Goal: Check status: Check status

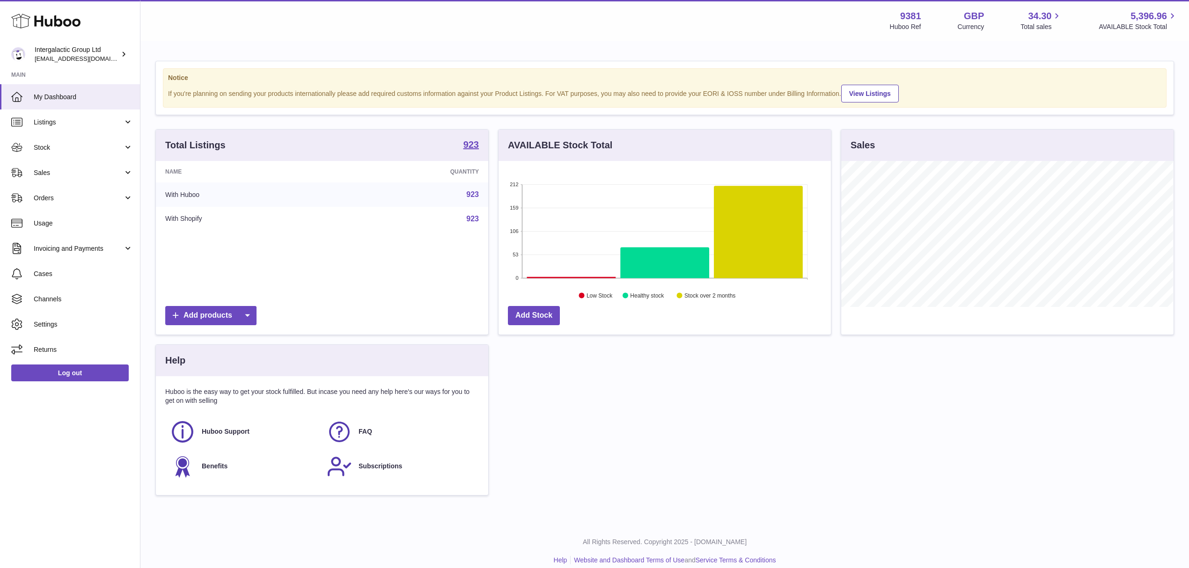
scroll to position [146, 332]
click at [86, 194] on span "Orders" at bounding box center [78, 198] width 89 height 9
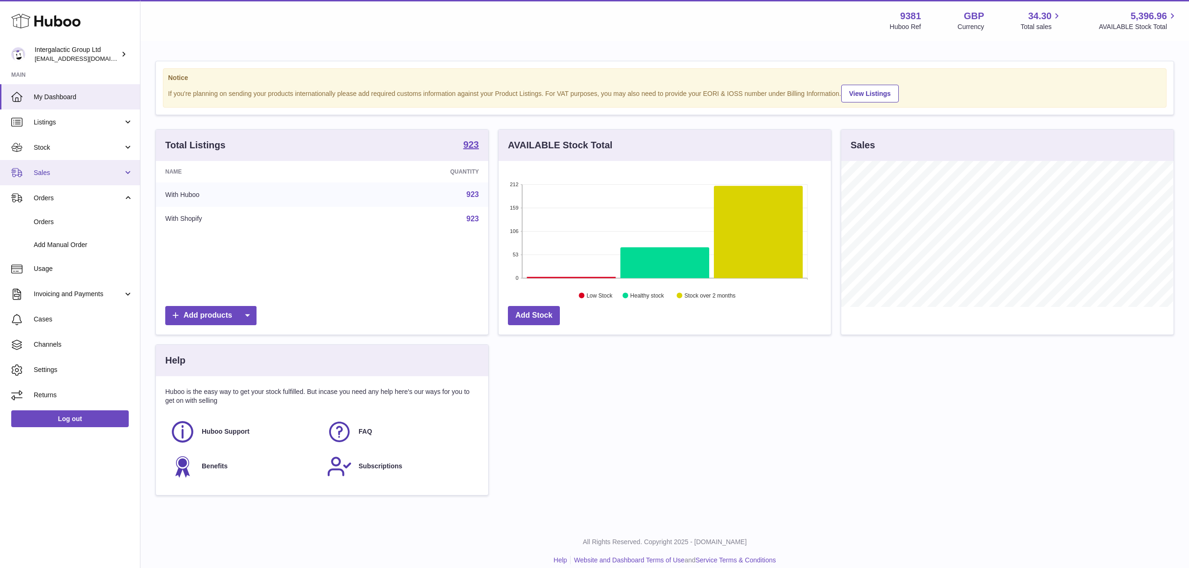
click at [86, 173] on span "Sales" at bounding box center [78, 172] width 89 height 9
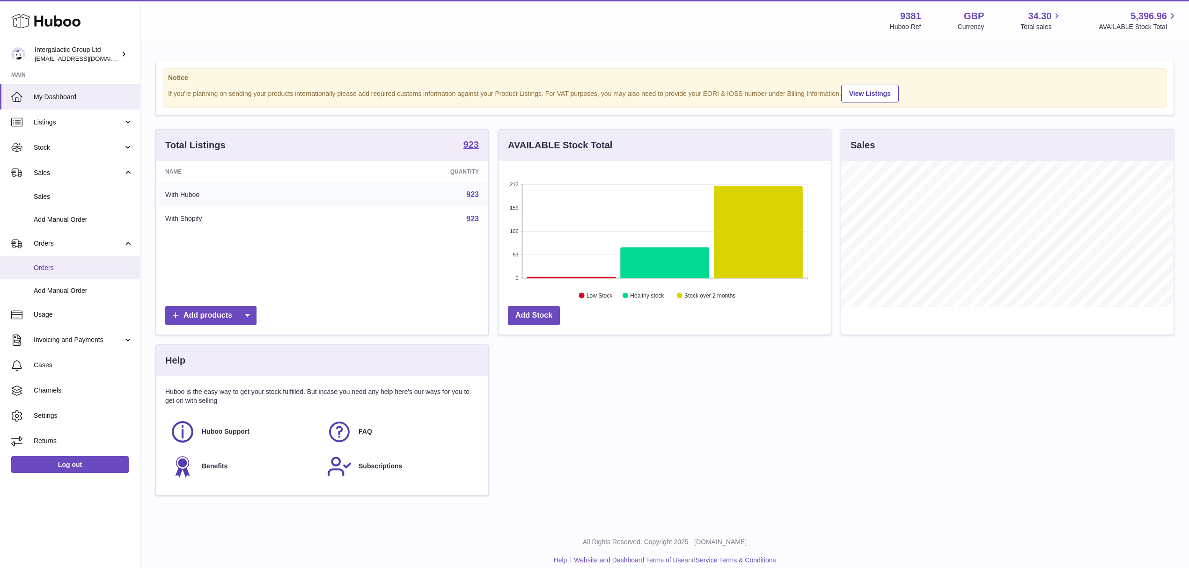
click at [85, 263] on span "Orders" at bounding box center [83, 267] width 99 height 9
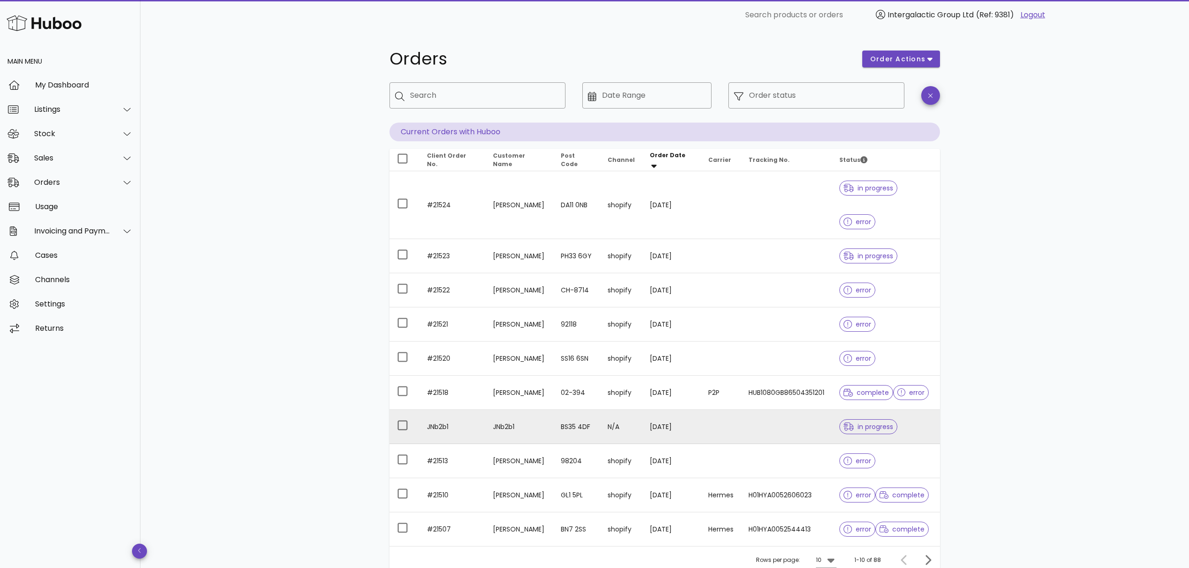
scroll to position [49, 0]
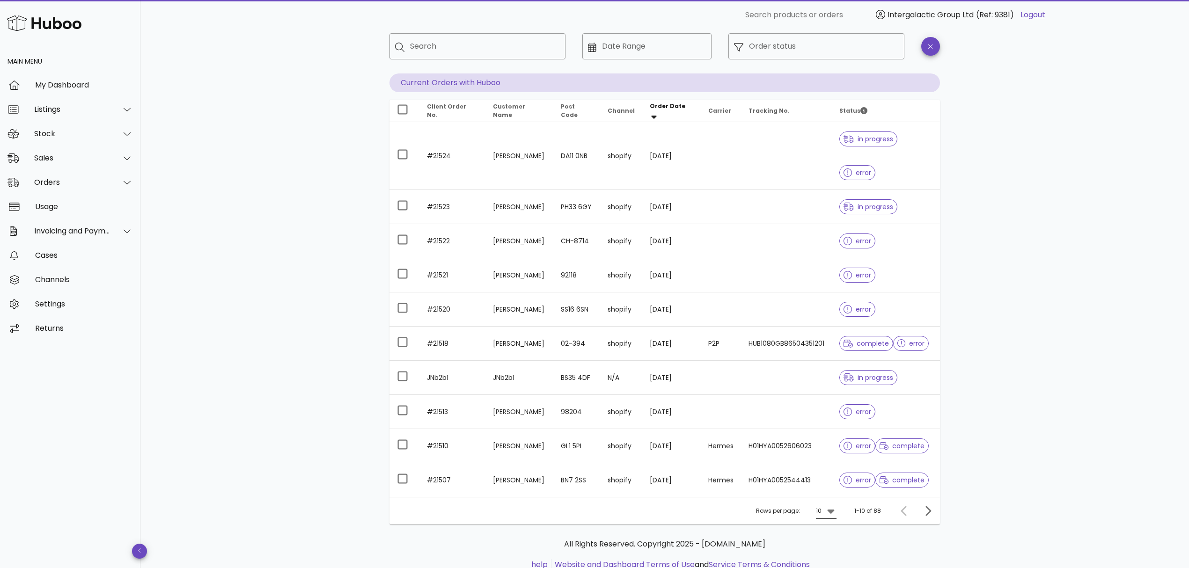
click at [826, 505] on icon at bounding box center [830, 510] width 11 height 11
click at [828, 531] on div "50" at bounding box center [829, 530] width 9 height 9
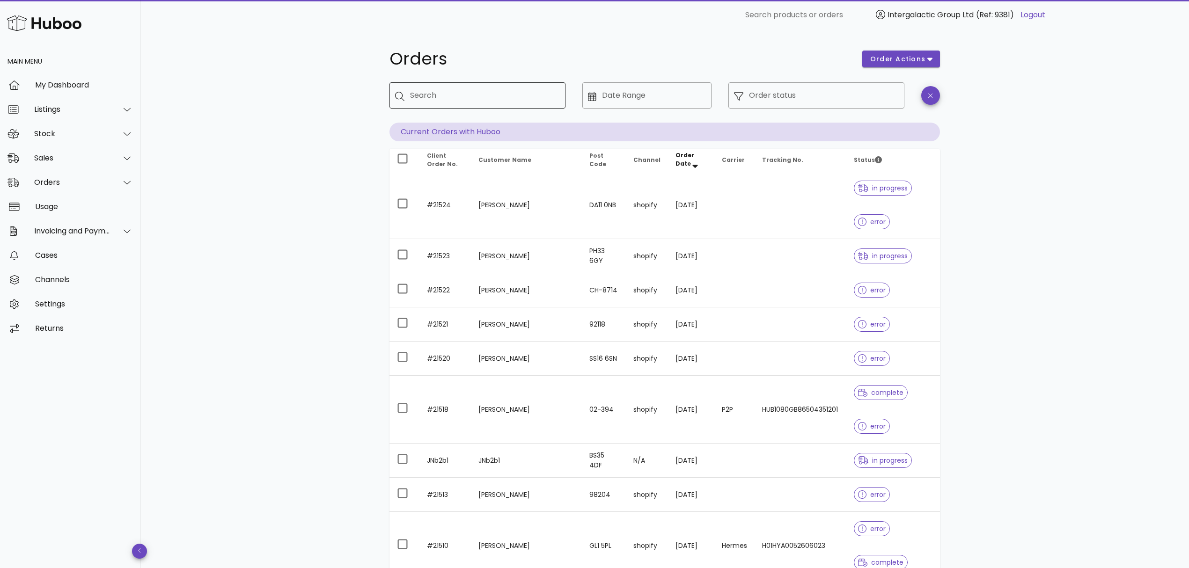
click at [506, 90] on input "Search" at bounding box center [484, 95] width 148 height 15
paste input "******"
type input "******"
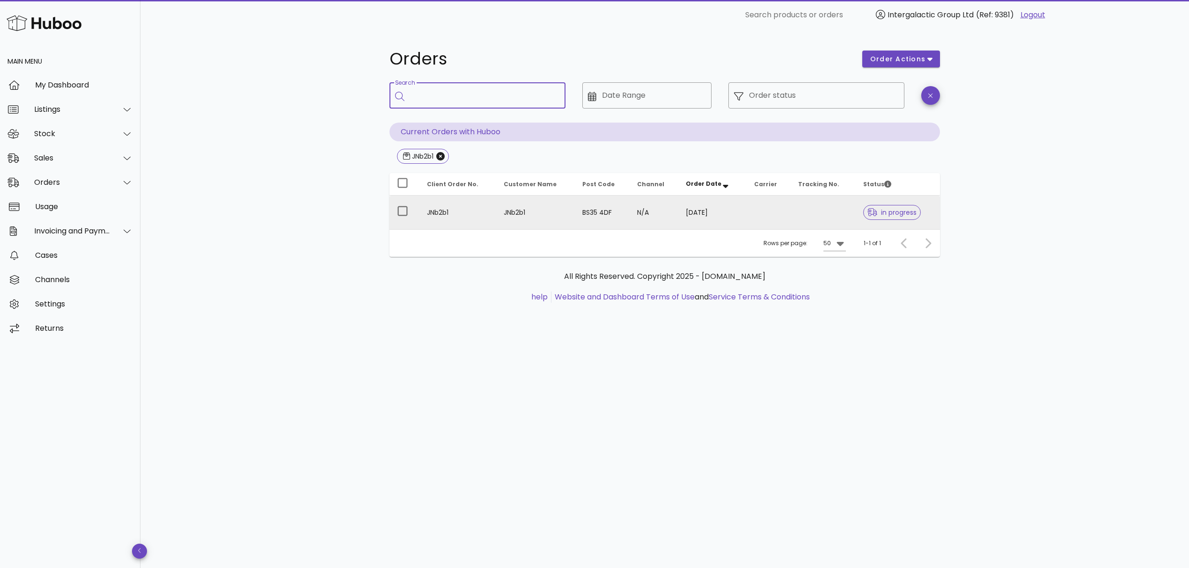
click at [824, 213] on td at bounding box center [822, 213] width 65 height 34
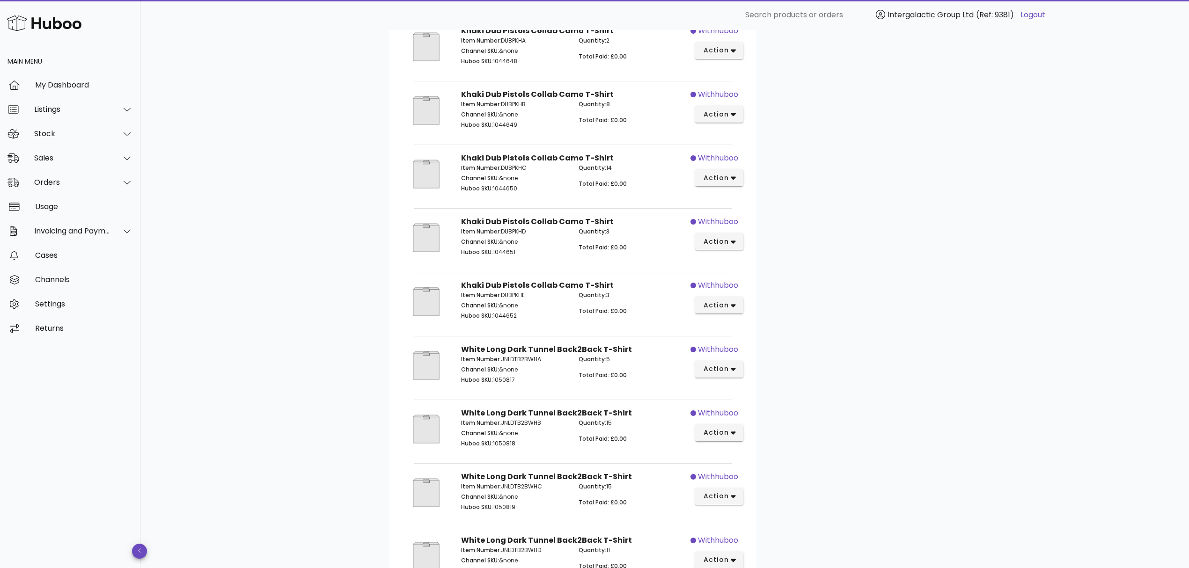
scroll to position [1685, 0]
